Goal: Find specific page/section: Find specific page/section

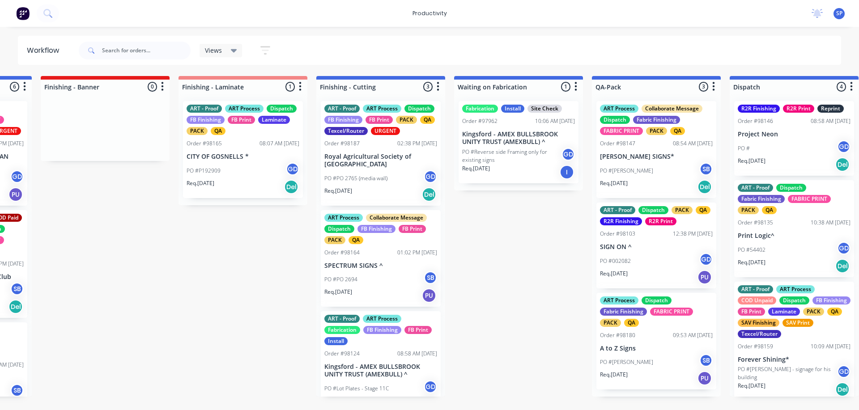
scroll to position [302, 0]
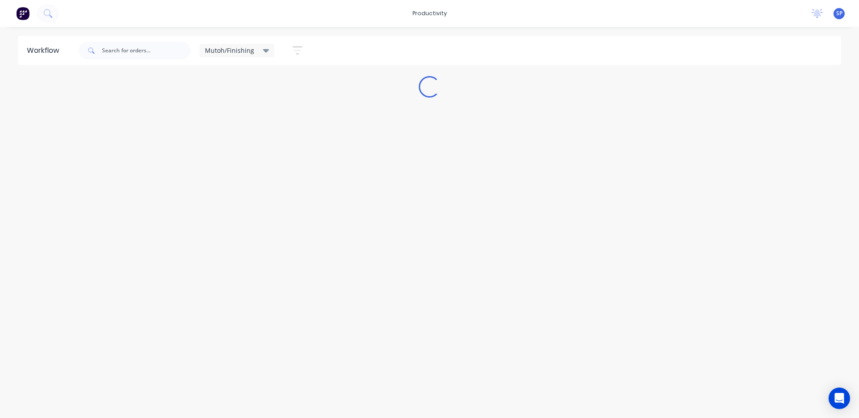
click at [263, 51] on icon at bounding box center [266, 51] width 6 height 10
click at [218, 117] on button "None" at bounding box center [253, 117] width 95 height 10
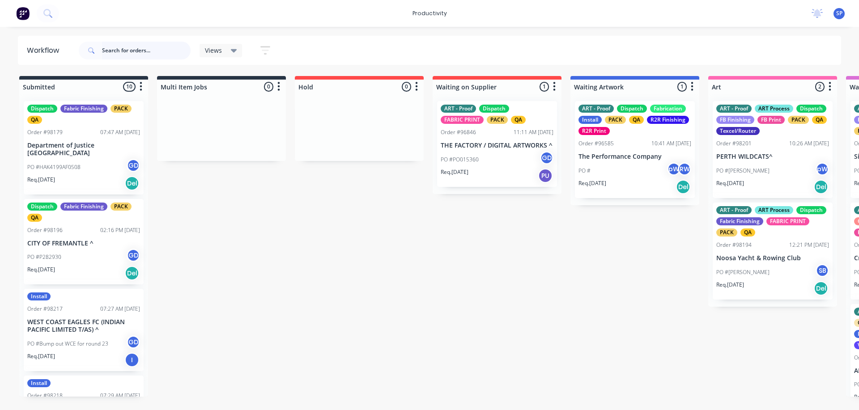
click at [132, 48] on input "text" at bounding box center [146, 51] width 89 height 18
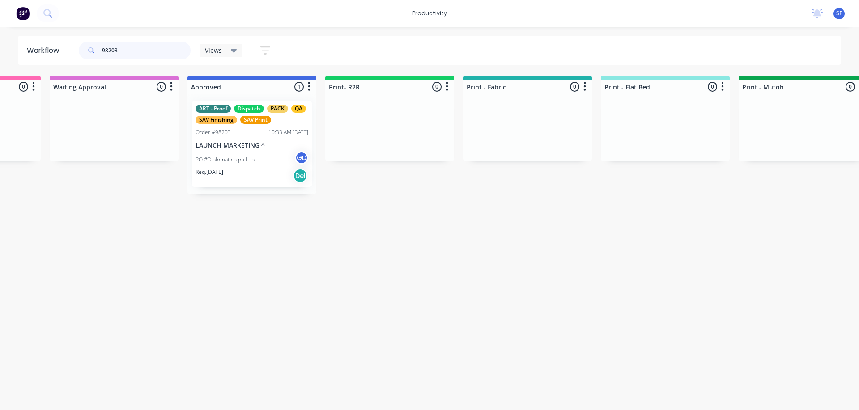
scroll to position [0, 793]
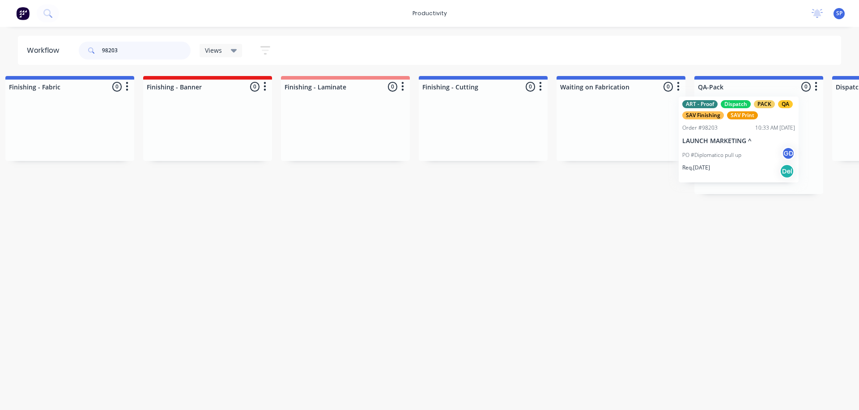
drag, startPoint x: 246, startPoint y: 150, endPoint x: 728, endPoint y: 144, distance: 481.9
click at [730, 145] on div "Submitted 0 Sort By Created date Required date Order number Customer name Most …" at bounding box center [45, 135] width 3439 height 118
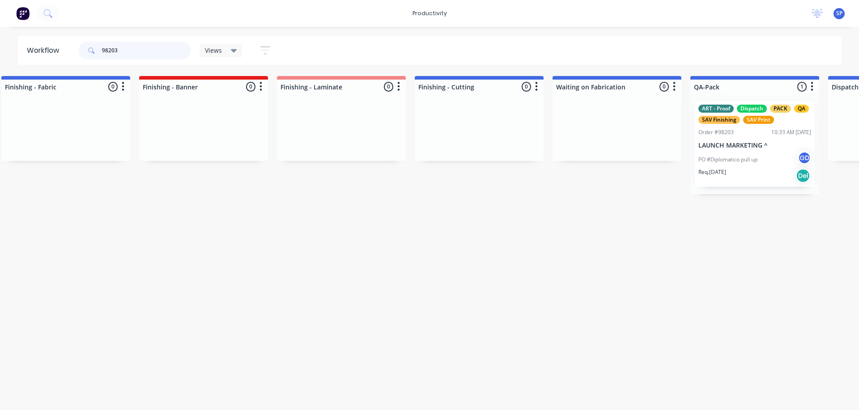
type input "98203"
click at [730, 156] on p "PO #Diplomatico pull up" at bounding box center [727, 160] width 59 height 8
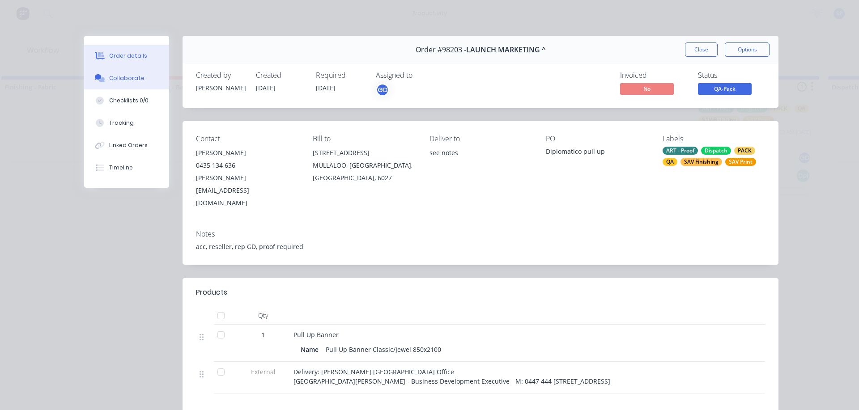
click at [124, 79] on div "Collaborate" at bounding box center [126, 78] width 35 height 8
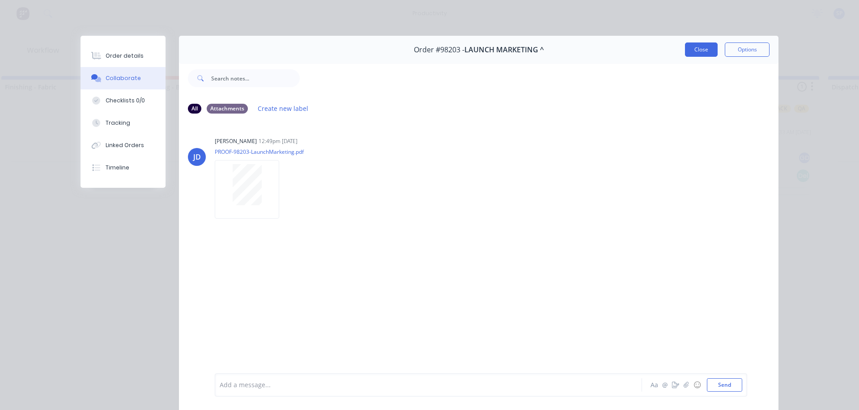
click at [703, 49] on button "Close" at bounding box center [701, 50] width 33 height 14
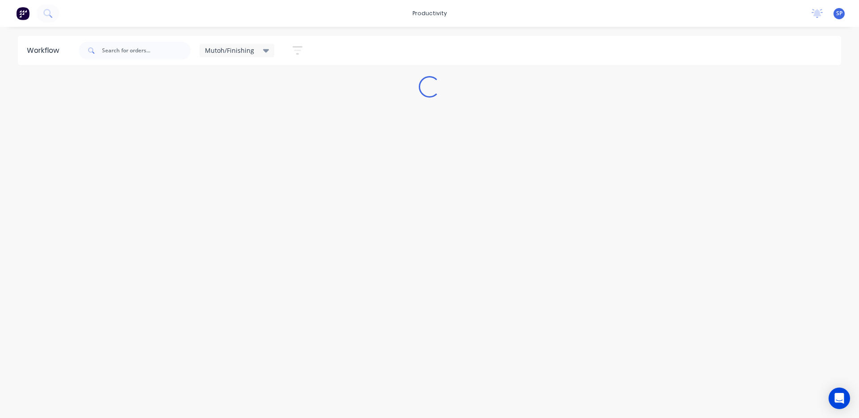
click at [257, 49] on div "Mutoh/Finishing" at bounding box center [237, 51] width 64 height 8
click at [221, 110] on div "None edit" at bounding box center [262, 117] width 112 height 18
click at [221, 113] on button "None" at bounding box center [253, 117] width 95 height 10
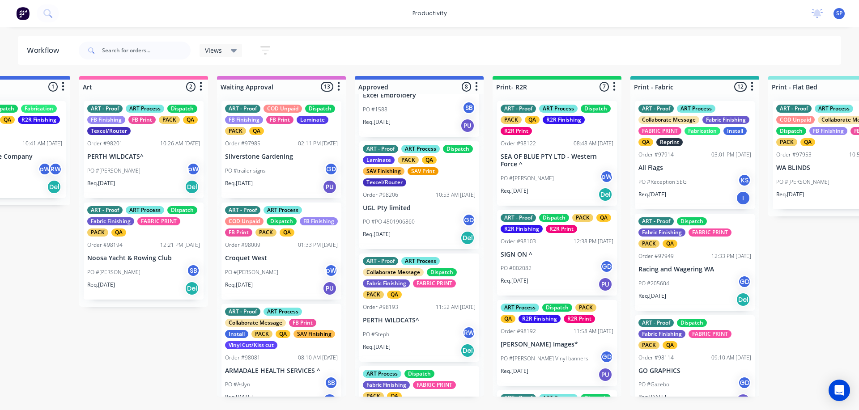
scroll to position [119, 0]
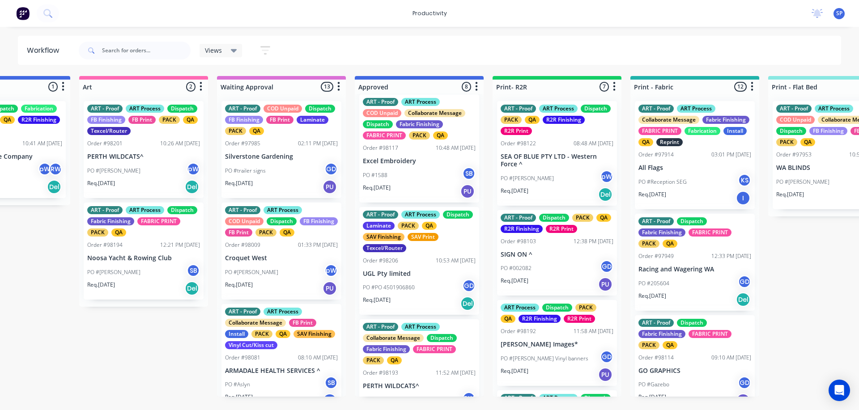
click at [404, 284] on p "PO #PO 4501906860" at bounding box center [389, 288] width 52 height 8
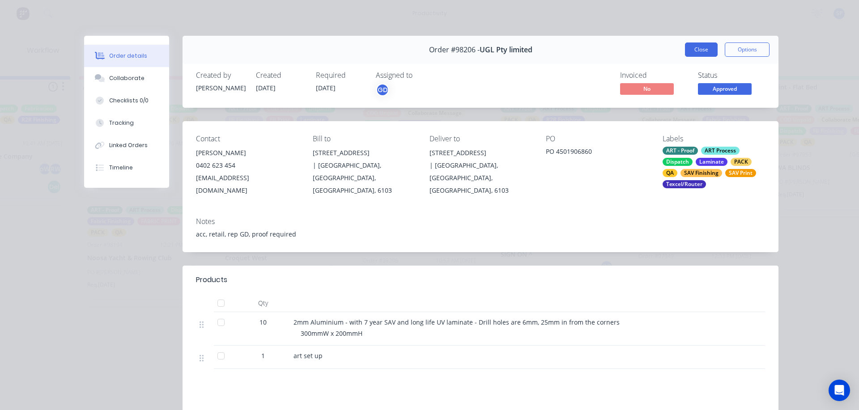
click at [698, 51] on button "Close" at bounding box center [701, 50] width 33 height 14
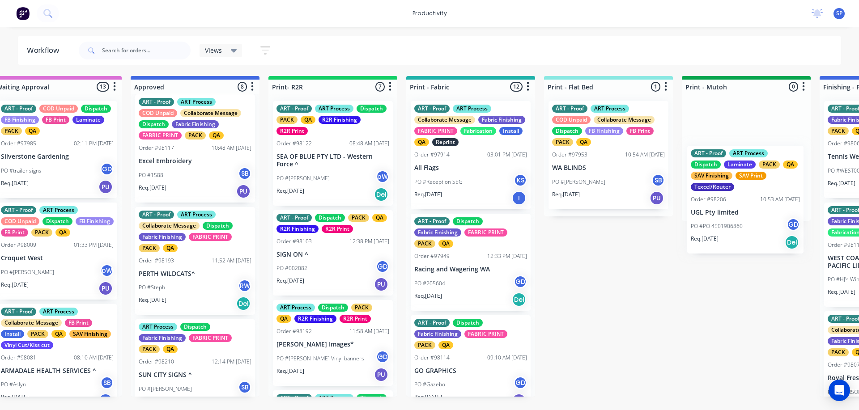
drag, startPoint x: 395, startPoint y: 282, endPoint x: 726, endPoint y: 211, distance: 338.6
click at [728, 217] on div "Submitted 10 Sort By Created date Required date Order number Customer name Most…" at bounding box center [859, 236] width 3439 height 321
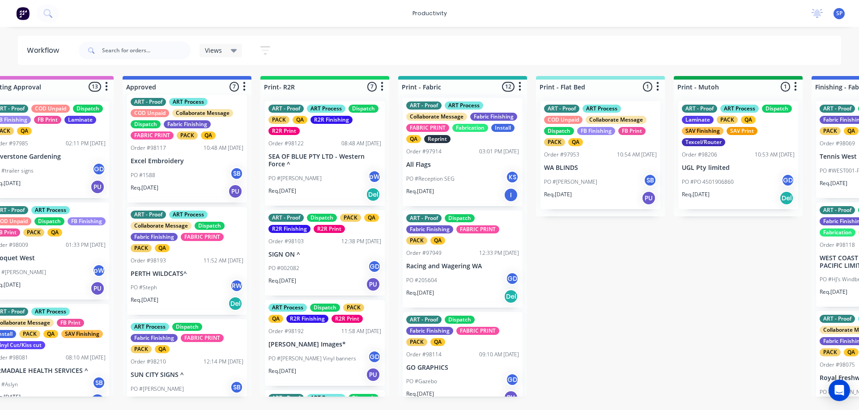
scroll to position [0, 0]
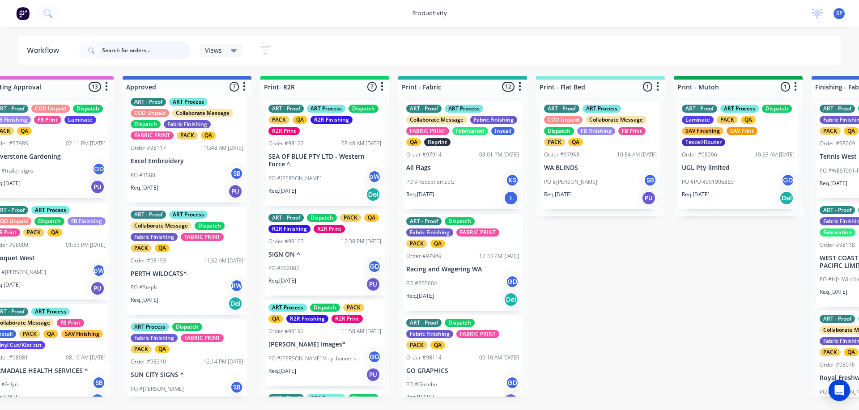
click at [139, 52] on input "text" at bounding box center [146, 51] width 89 height 18
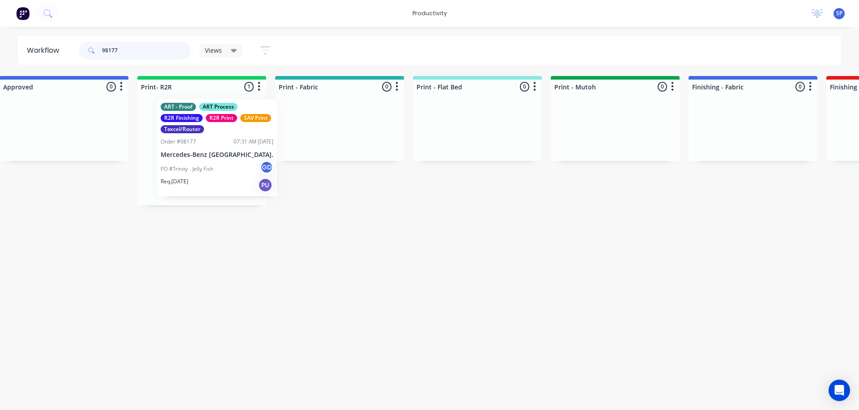
scroll to position [0, 984]
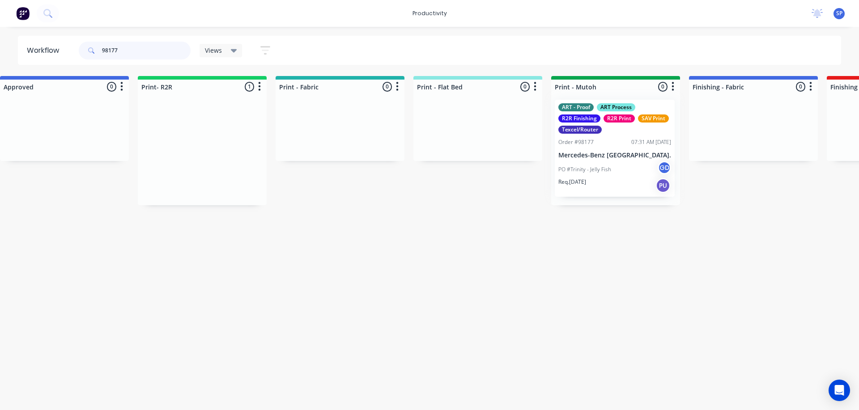
drag, startPoint x: 184, startPoint y: 151, endPoint x: 600, endPoint y: 149, distance: 415.2
click at [600, 149] on div "Submitted 0 Sort By Created date Required date Order number Customer name Most …" at bounding box center [728, 140] width 3439 height 129
type input "98177"
click at [668, 83] on button "button" at bounding box center [673, 86] width 11 height 11
click at [672, 86] on icon "button" at bounding box center [673, 86] width 3 height 11
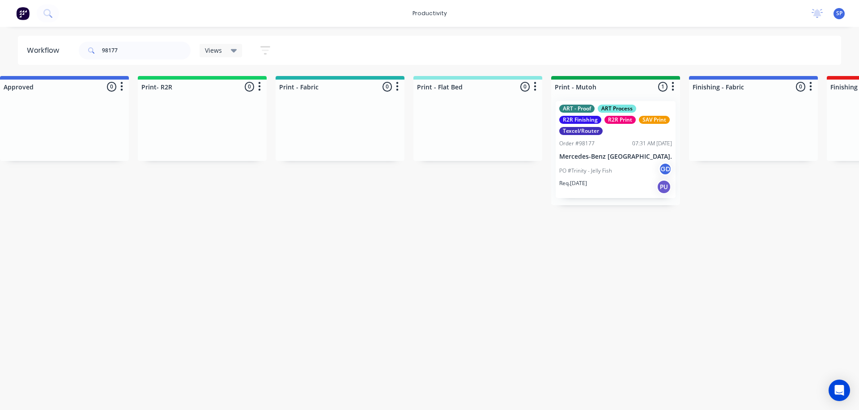
click at [586, 88] on div at bounding box center [615, 87] width 129 height 14
drag, startPoint x: 658, startPoint y: 87, endPoint x: 556, endPoint y: 243, distance: 185.9
drag, startPoint x: 600, startPoint y: 272, endPoint x: 594, endPoint y: 266, distance: 8.9
